Goal: Information Seeking & Learning: Learn about a topic

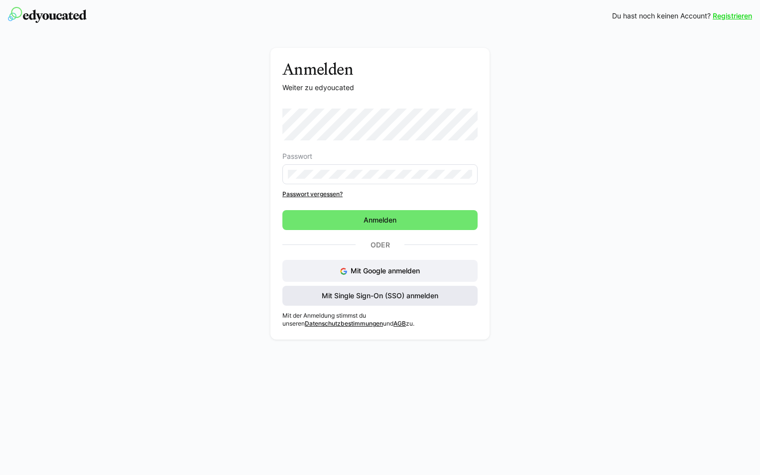
click at [374, 298] on span "Mit Single Sign-On (SSO) anmelden" at bounding box center [380, 296] width 120 height 10
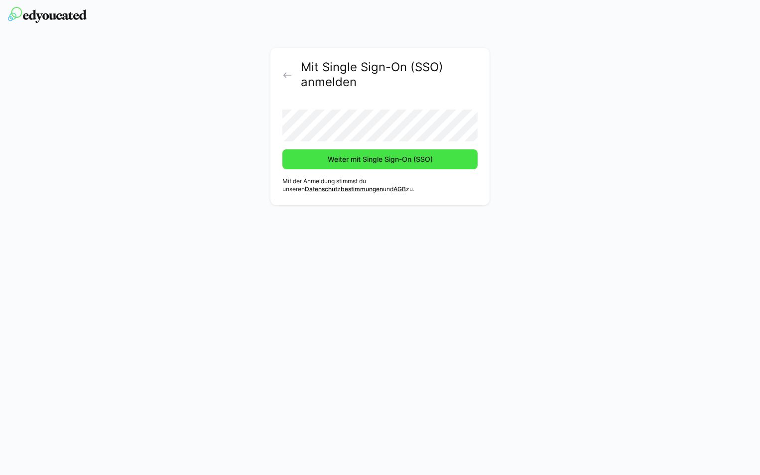
click at [322, 162] on span "Weiter mit Single Sign-On (SSO)" at bounding box center [379, 159] width 195 height 20
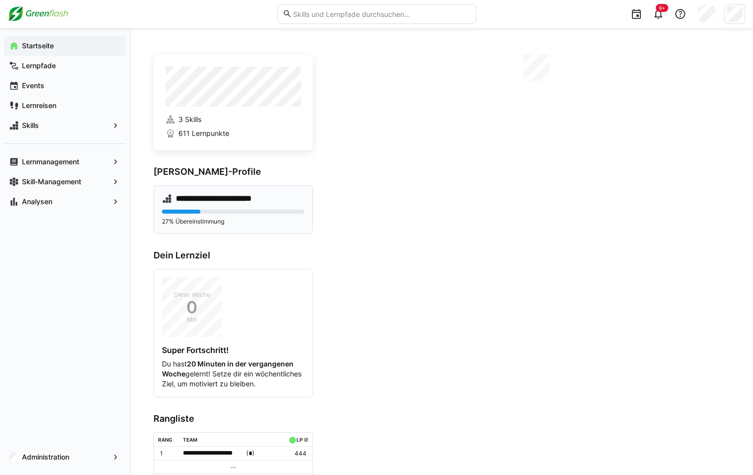
click at [223, 210] on eds-progress at bounding box center [233, 212] width 142 height 4
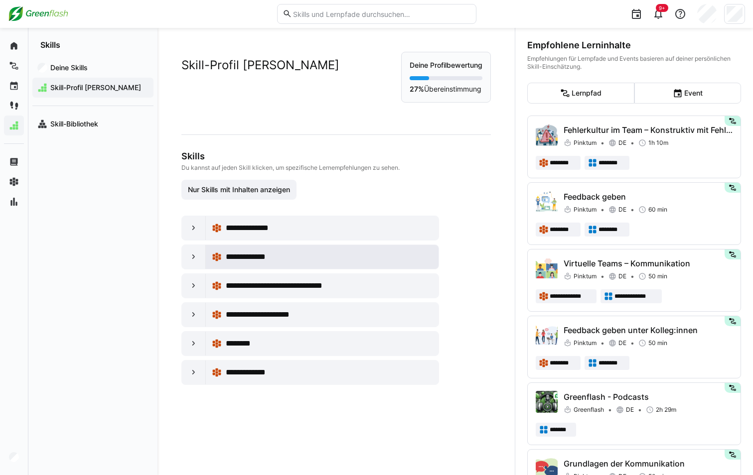
click at [243, 259] on span "**********" at bounding box center [253, 257] width 54 height 12
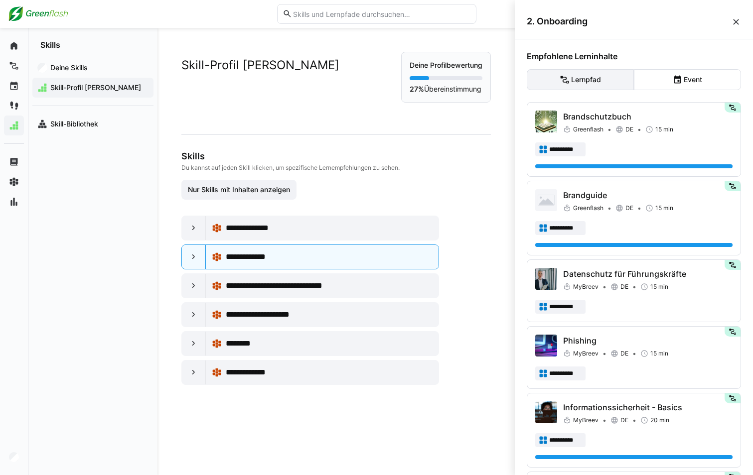
click at [597, 82] on eds-button-option "Lernpfad" at bounding box center [580, 79] width 107 height 21
click at [77, 72] on span "Deine Skills" at bounding box center [99, 68] width 100 height 10
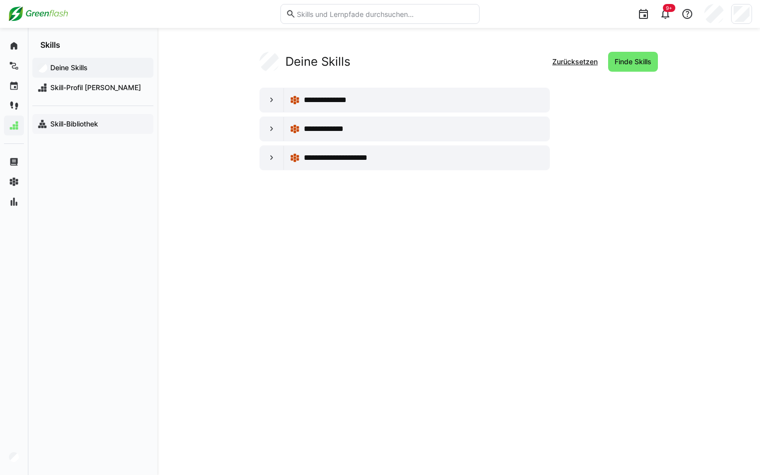
click at [0, 0] on app-navigation-label "Skill-Bibliothek" at bounding box center [0, 0] width 0 height 0
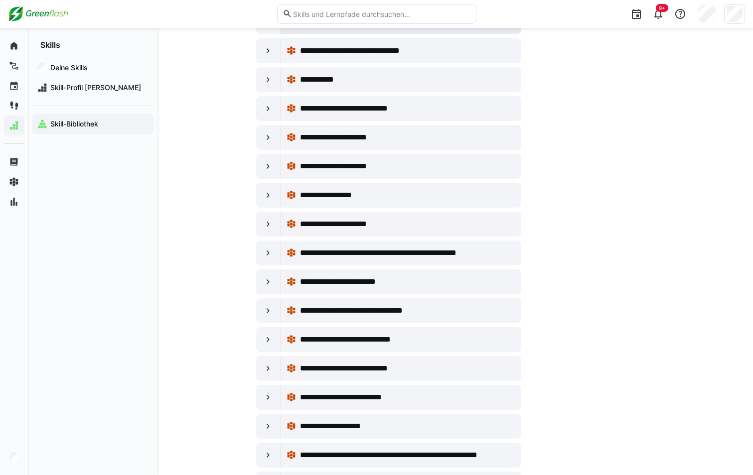
scroll to position [249, 0]
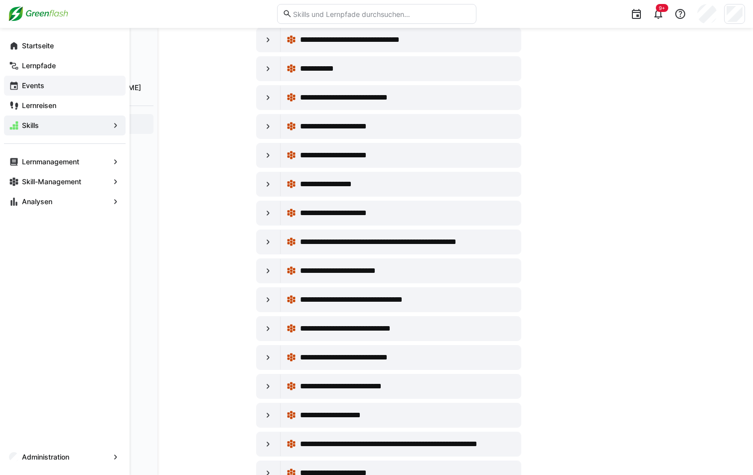
click at [50, 84] on span "Events" at bounding box center [70, 86] width 100 height 10
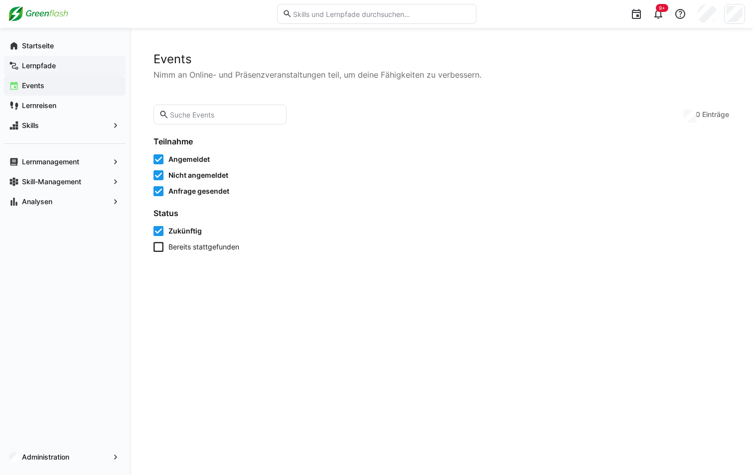
click at [54, 70] on span "Lernpfade" at bounding box center [70, 66] width 100 height 10
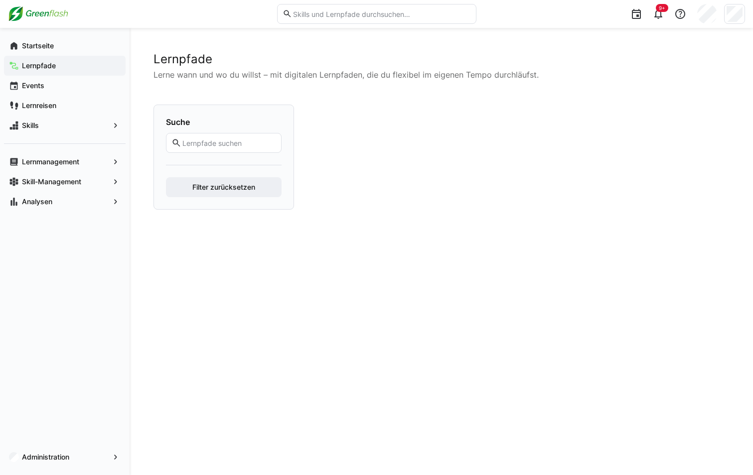
click at [0, 0] on app-navigation-label "Lernpfade" at bounding box center [0, 0] width 0 height 0
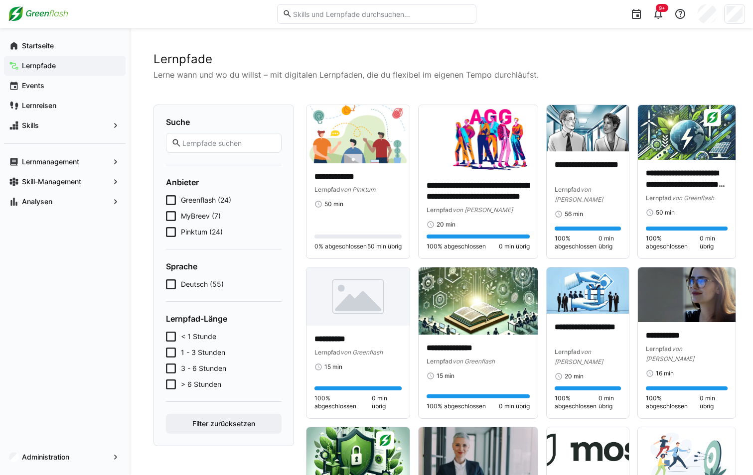
click at [218, 143] on input "text" at bounding box center [228, 142] width 95 height 9
type input "Pflichtschulungen"
click at [166, 414] on button "Filter zurücksetzen" at bounding box center [224, 424] width 116 height 20
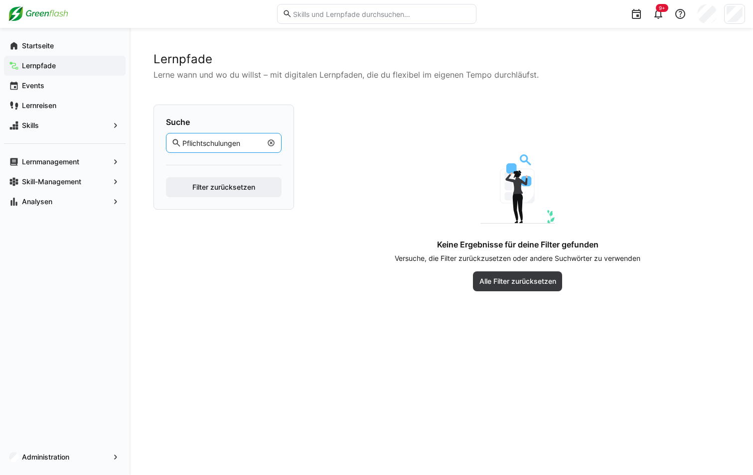
click at [271, 142] on eds-icon at bounding box center [271, 143] width 8 height 8
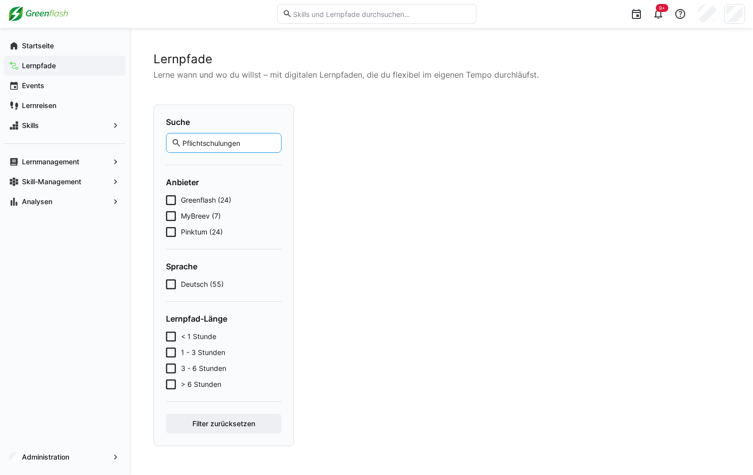
click at [230, 144] on input "Pflichtschulungen" at bounding box center [228, 142] width 95 height 9
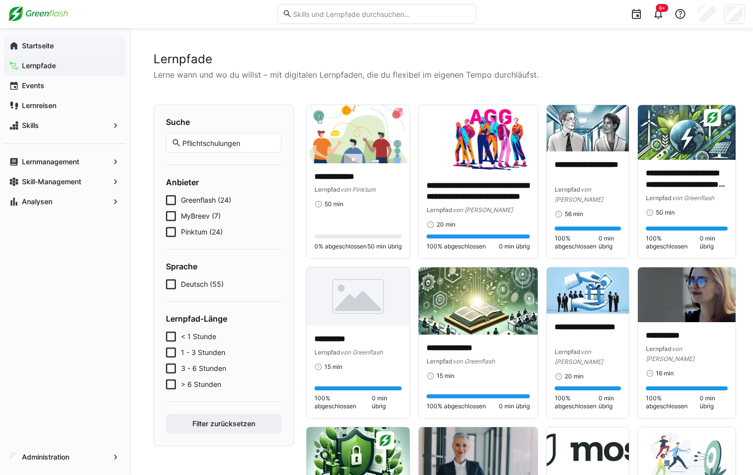
click at [63, 42] on span "Startseite" at bounding box center [70, 46] width 100 height 10
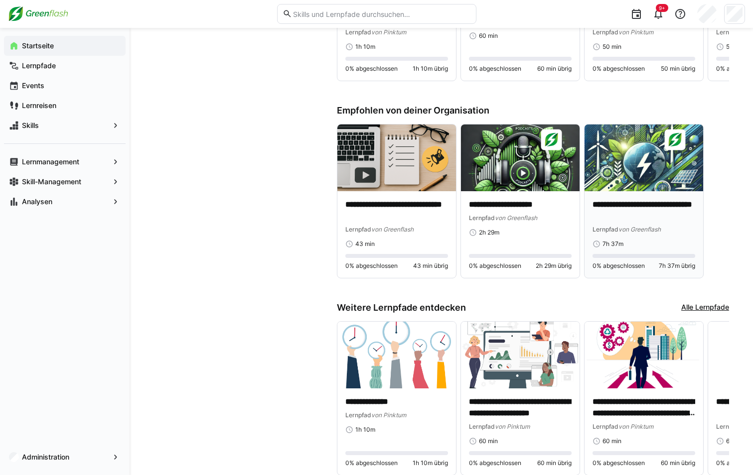
scroll to position [692, 0]
